Goal: Task Accomplishment & Management: Manage account settings

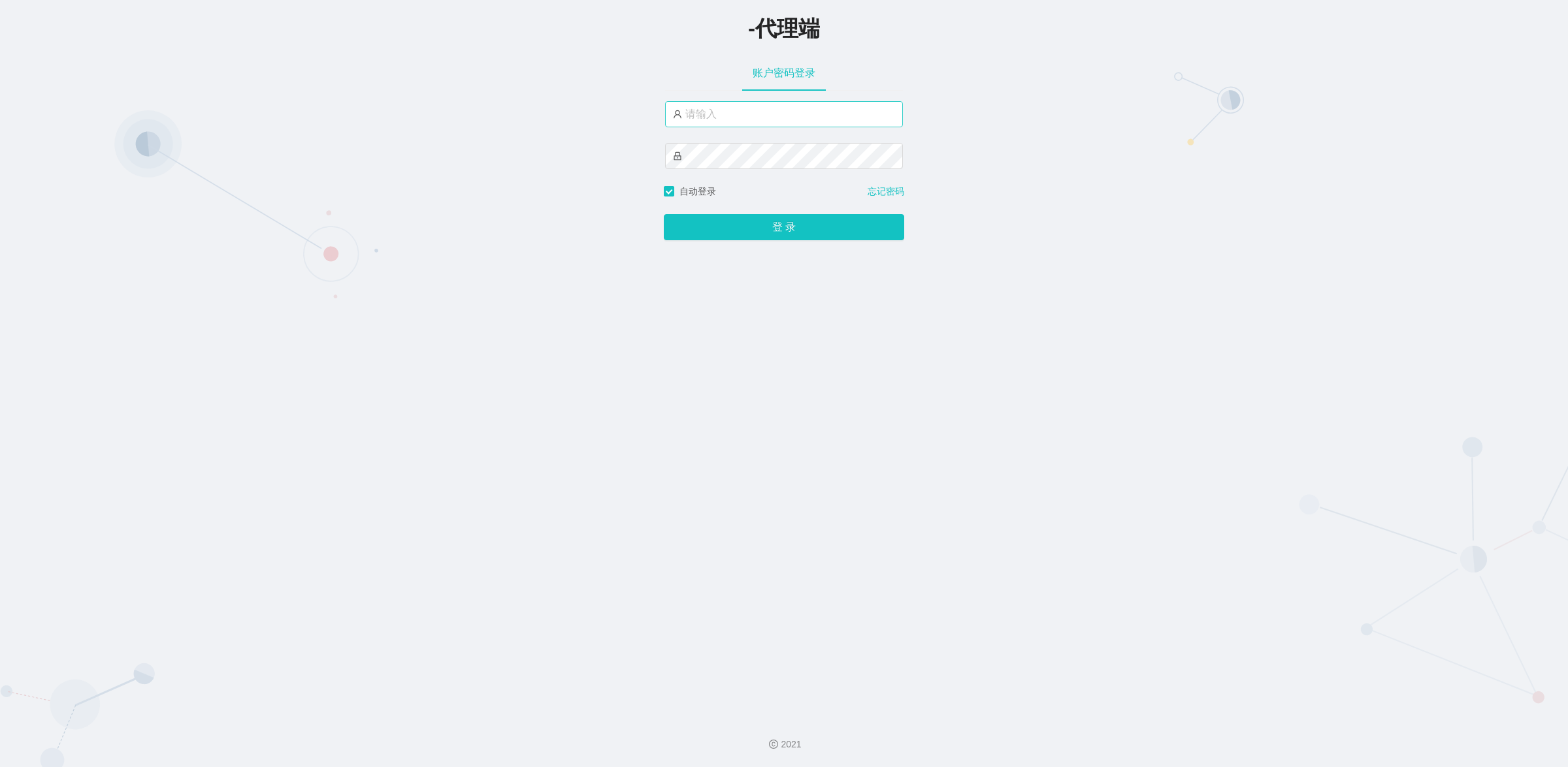
type input "xiaochun666"
click at [664, 215] on button "登 录" at bounding box center [784, 227] width 240 height 26
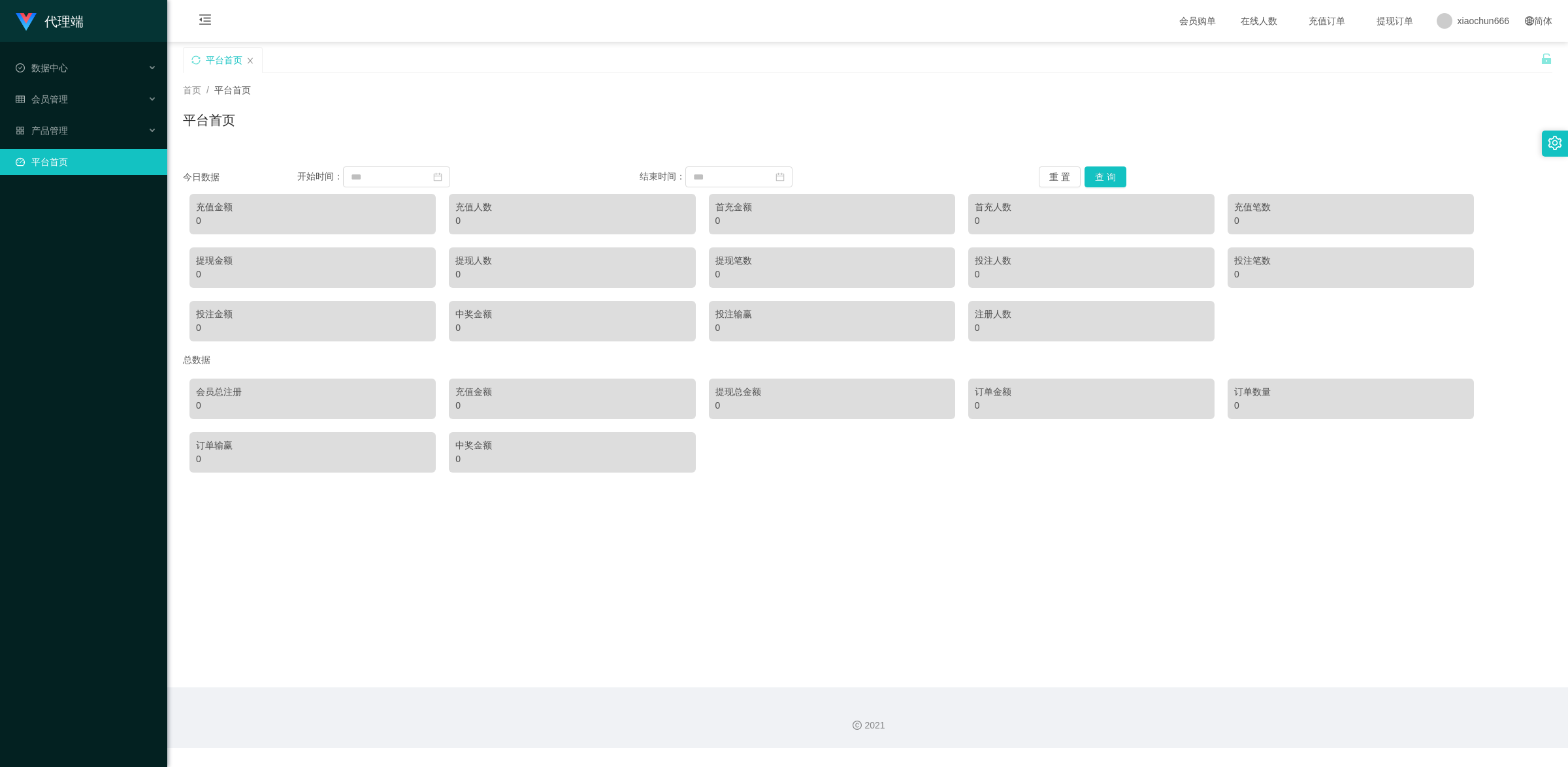
click at [892, 131] on div "平台首页" at bounding box center [867, 125] width 1369 height 30
click at [49, 125] on span "产品管理" at bounding box center [41, 130] width 52 height 10
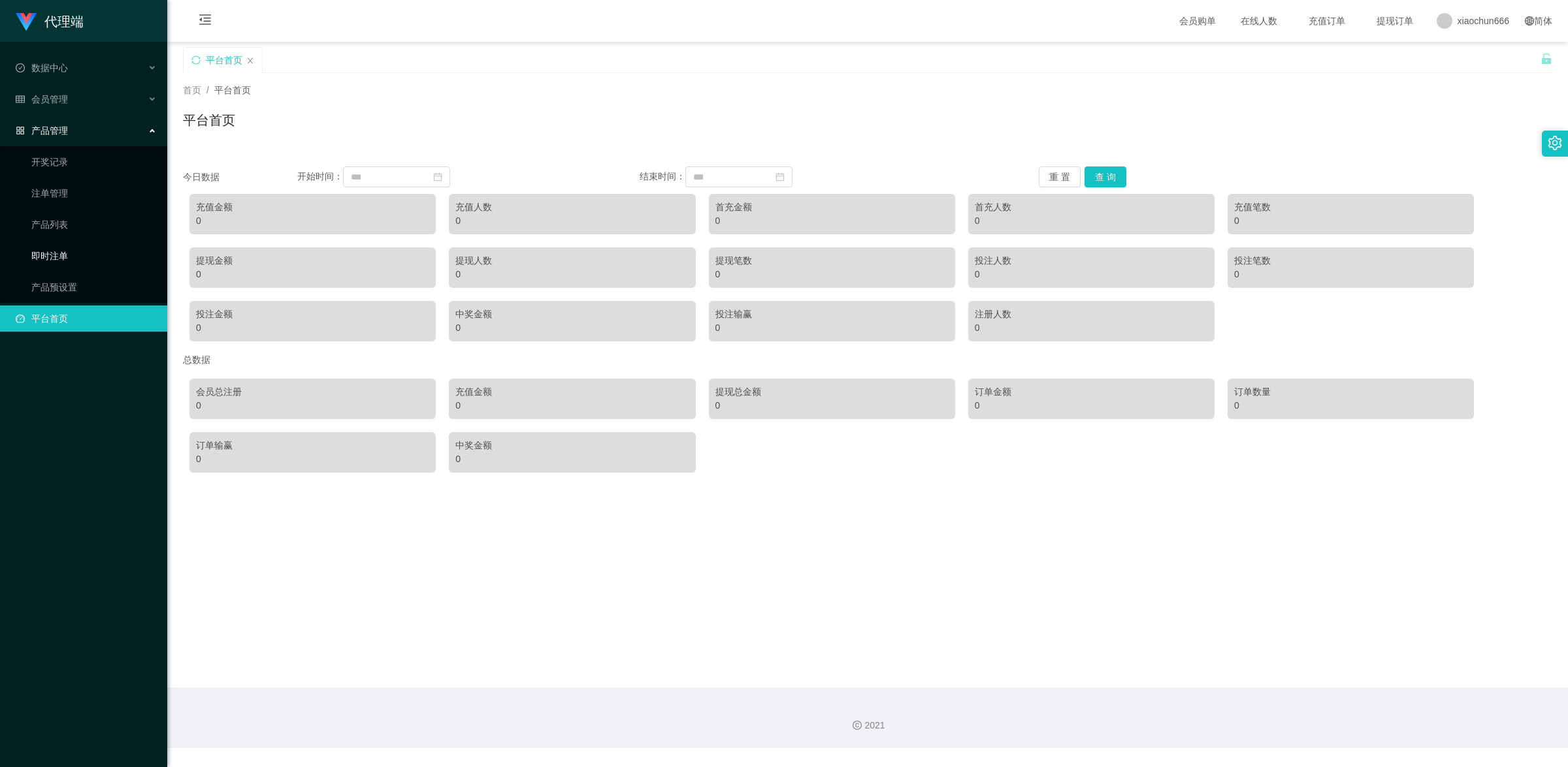
click at [76, 256] on link "即时注单" at bounding box center [93, 256] width 125 height 26
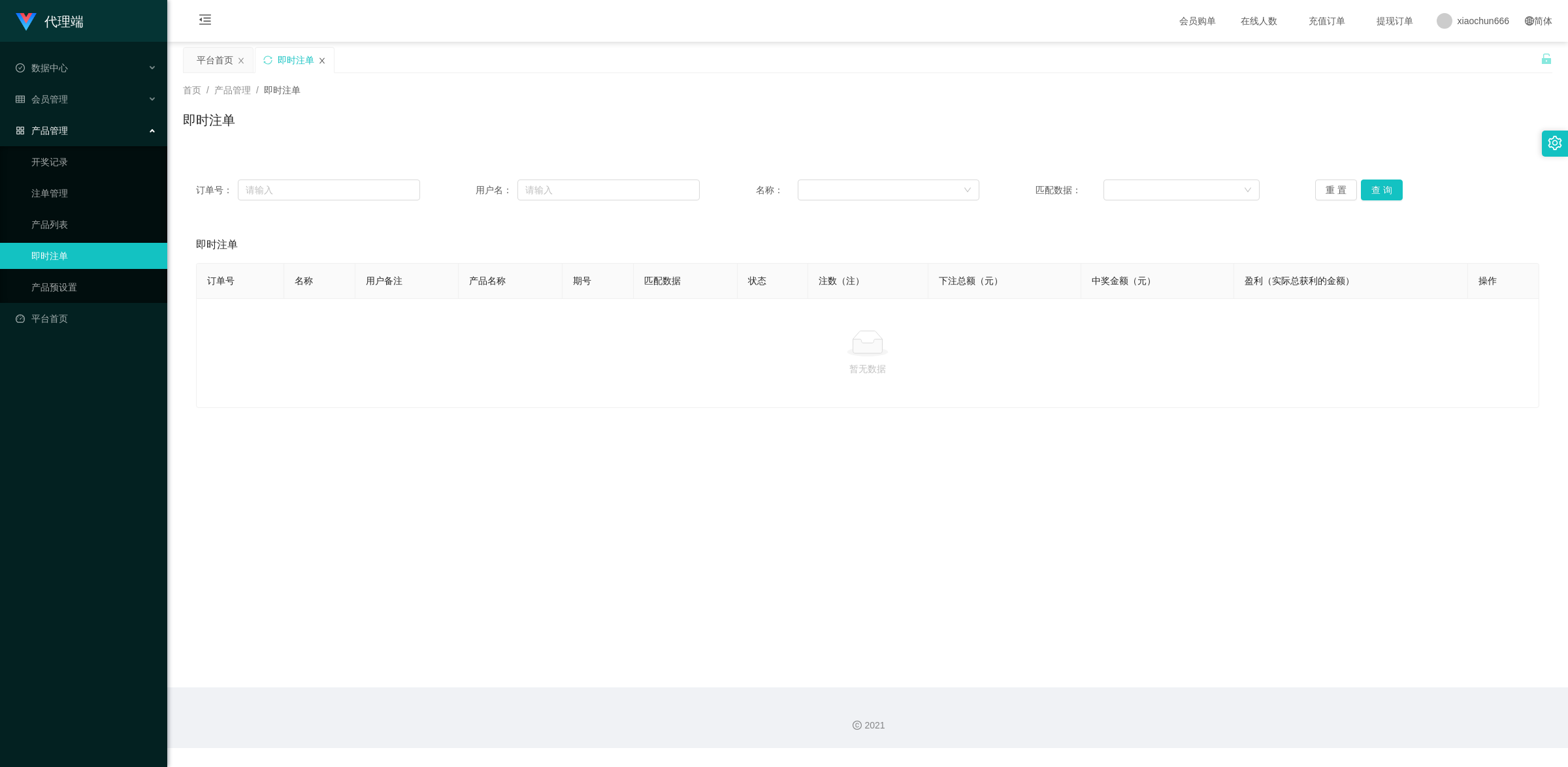
click at [324, 57] on icon "图标: close" at bounding box center [321, 60] width 8 height 8
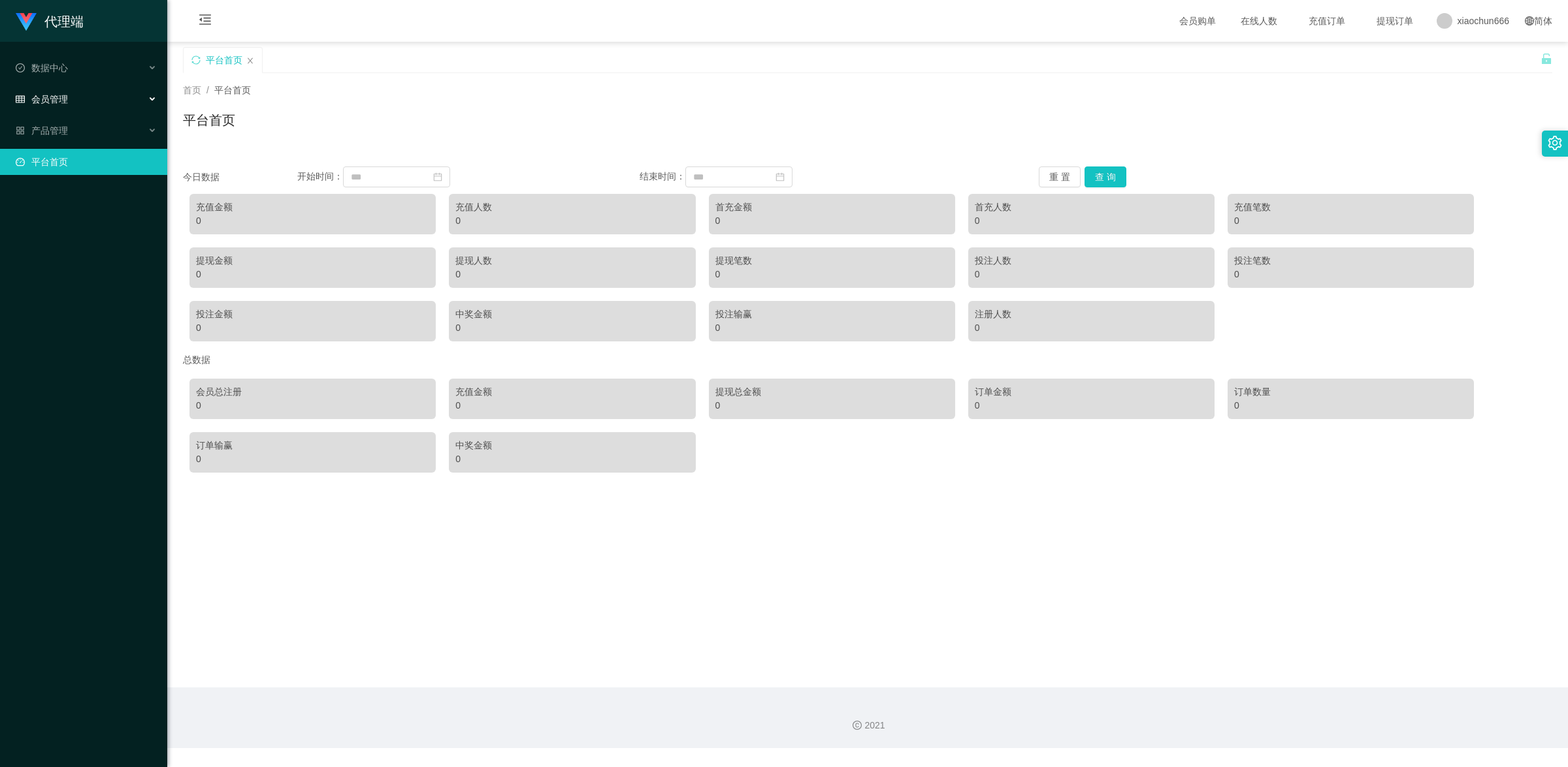
click at [110, 89] on div "会员管理" at bounding box center [83, 99] width 167 height 26
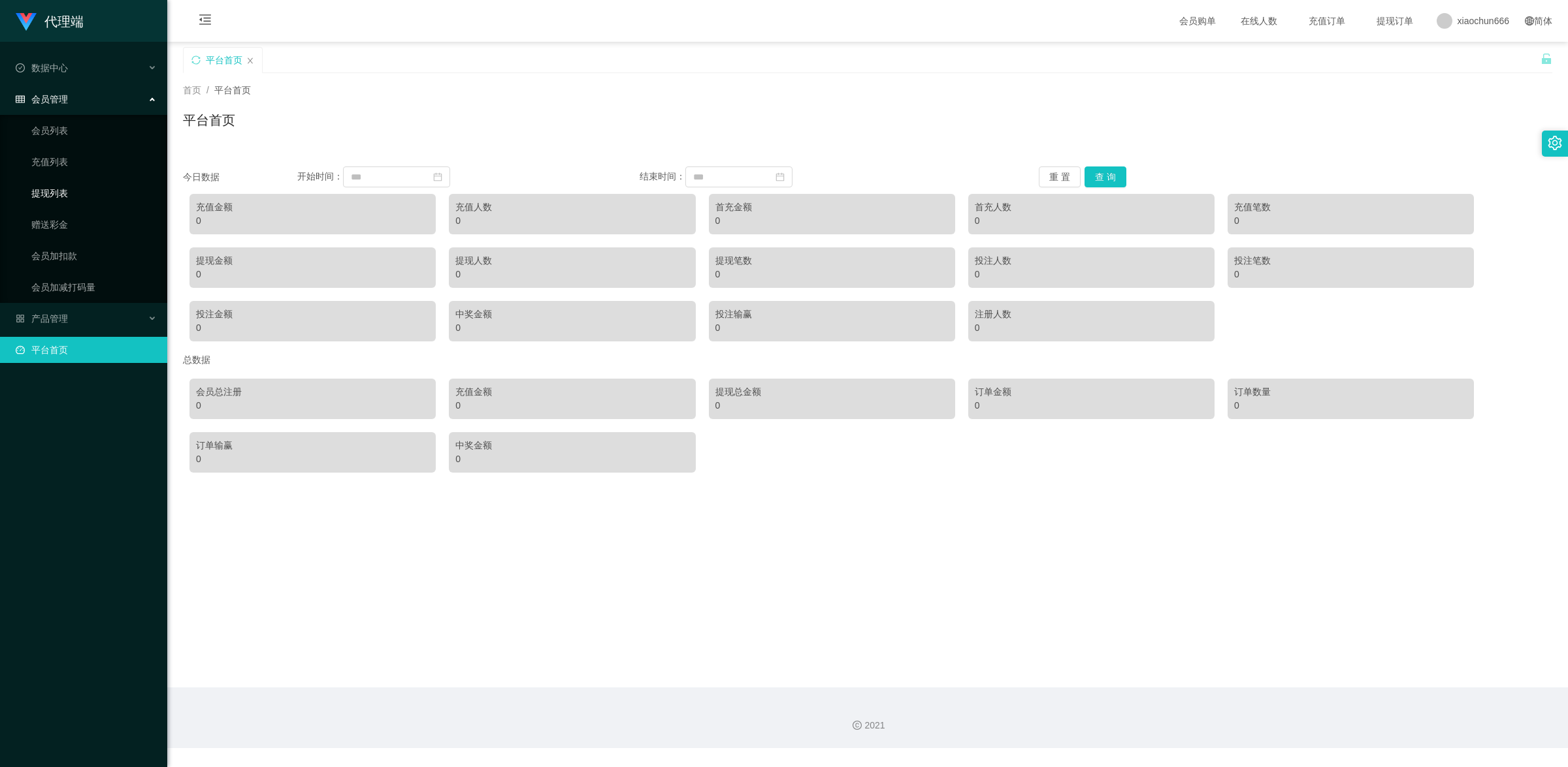
click at [93, 189] on link "提现列表" at bounding box center [93, 193] width 125 height 26
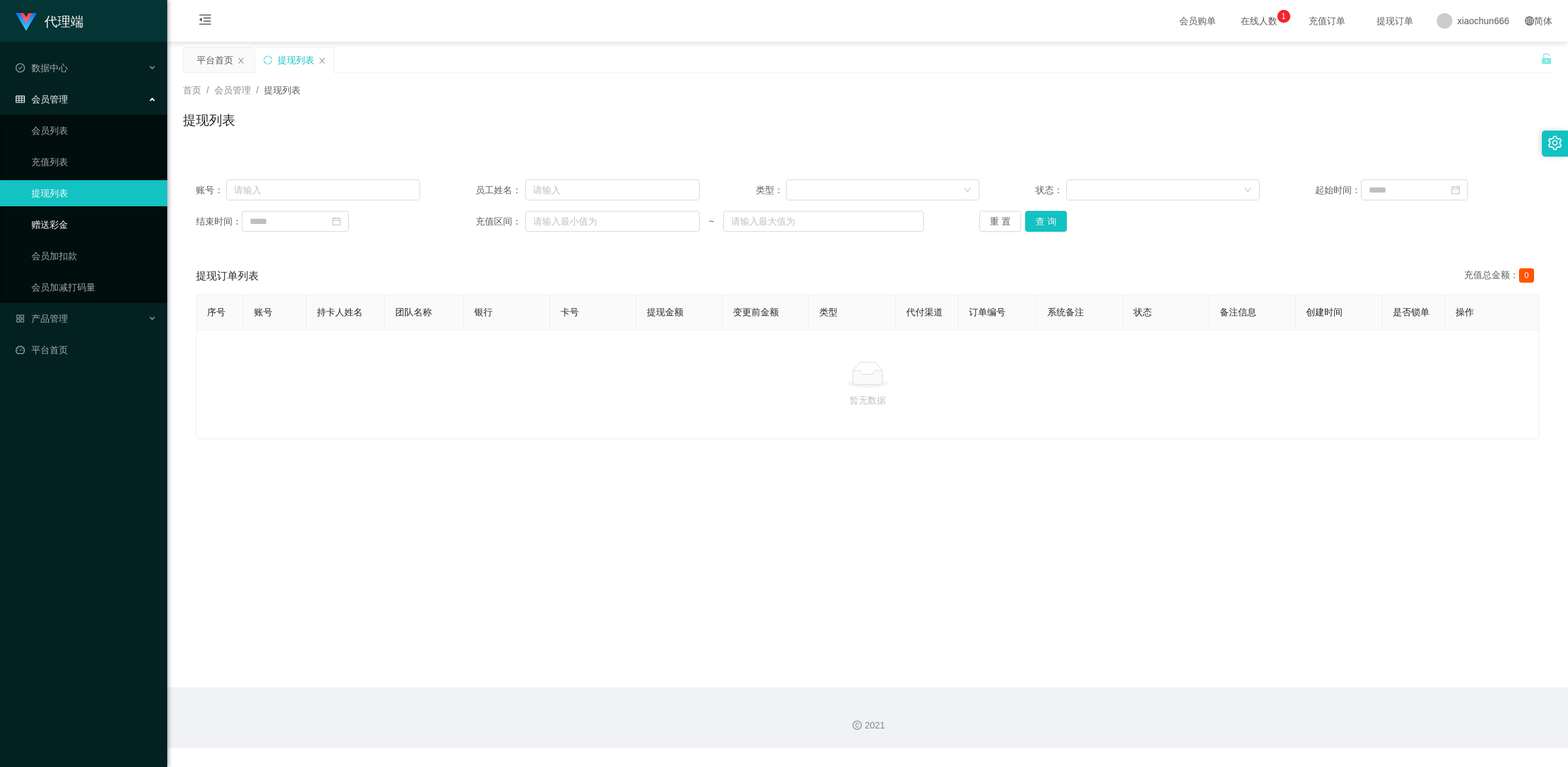
click at [85, 221] on link "赠送彩金" at bounding box center [93, 225] width 125 height 26
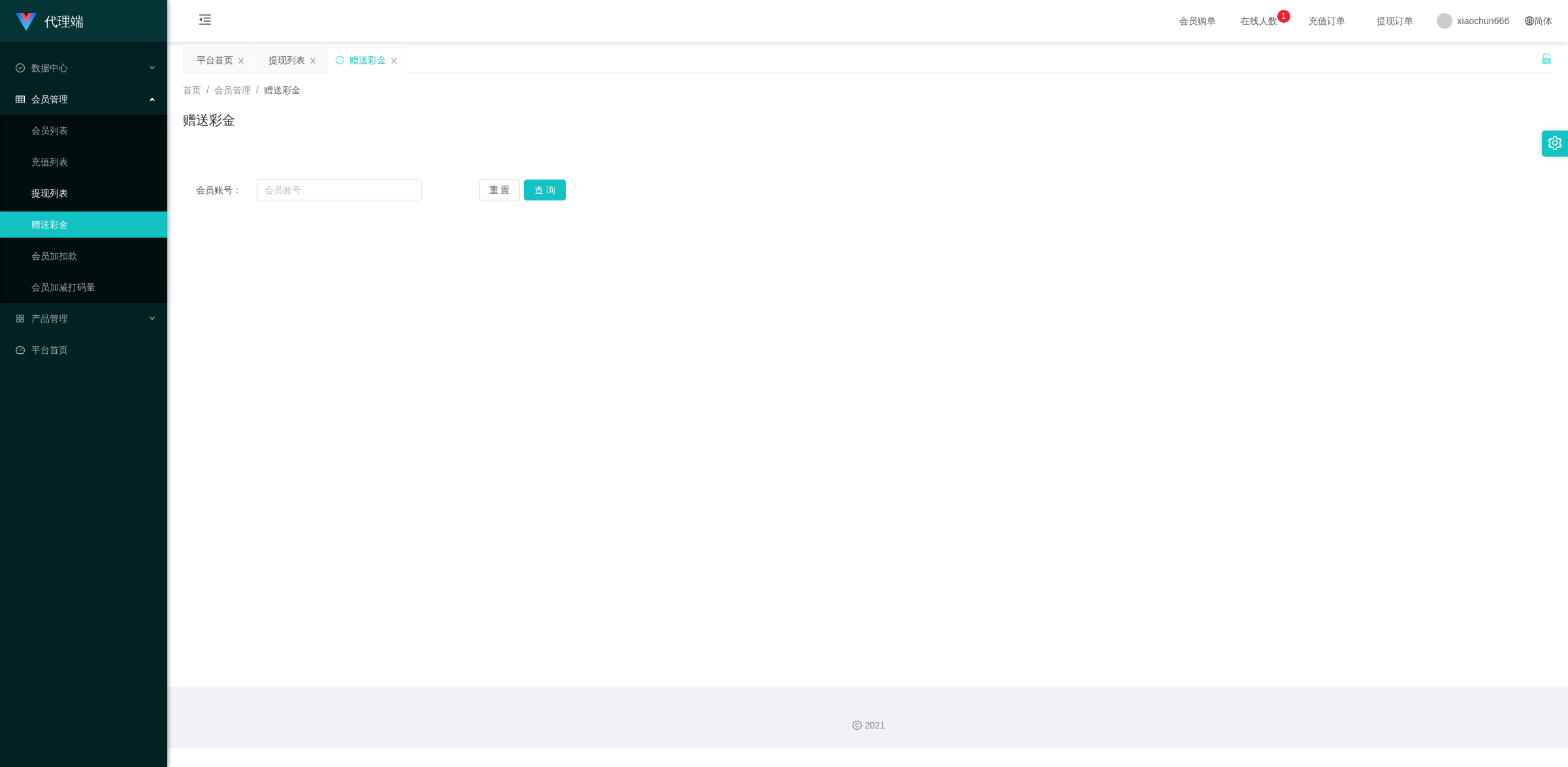
click at [57, 194] on link "提现列表" at bounding box center [93, 193] width 125 height 26
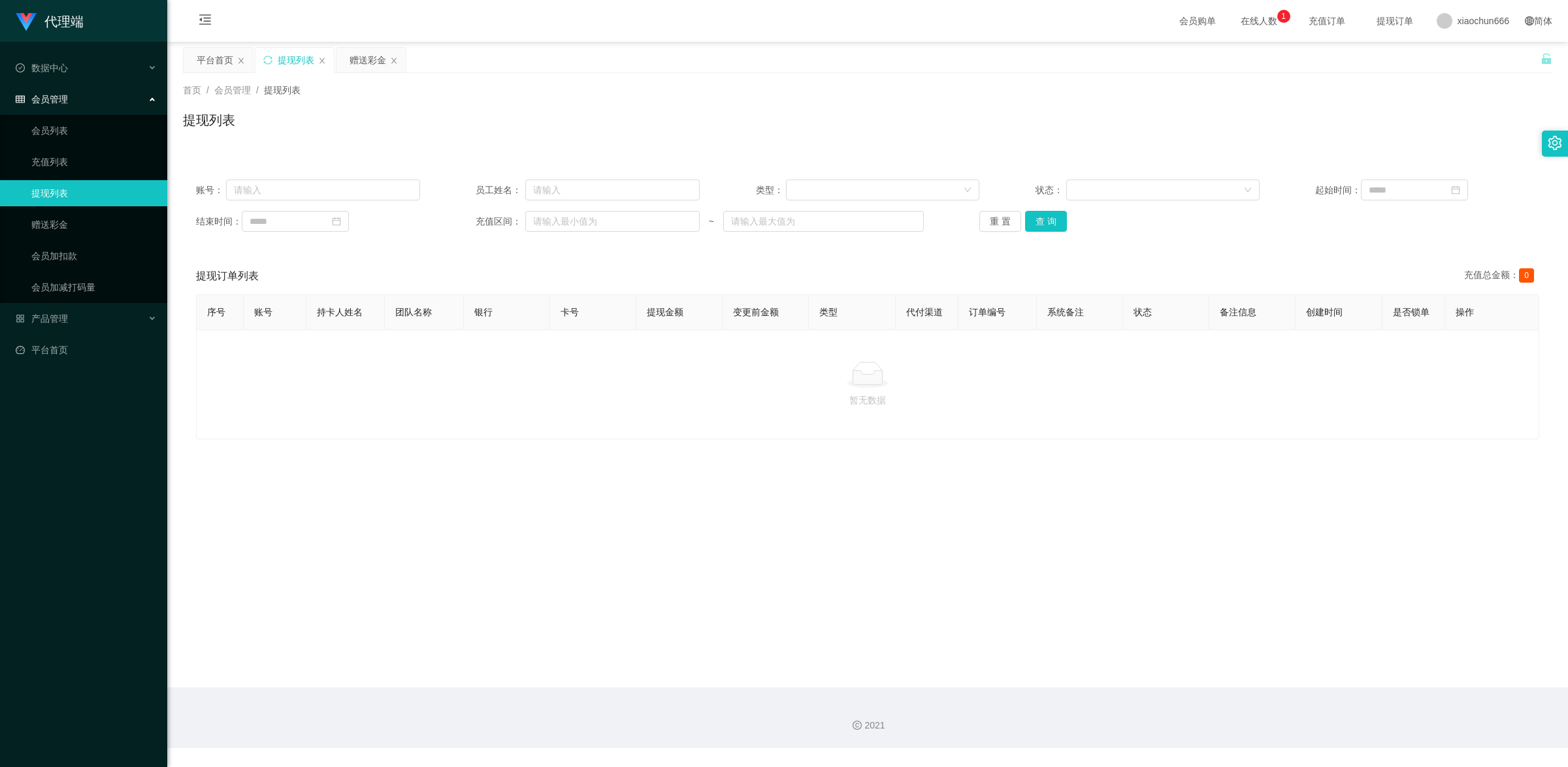
click at [64, 207] on ul "会员列表 充值列表 提现列表 赠送彩金 会员加扣款 会员加减打码量" at bounding box center [83, 209] width 167 height 188
click at [63, 219] on link "赠送彩金" at bounding box center [93, 225] width 125 height 26
